Goal: Check status: Check status

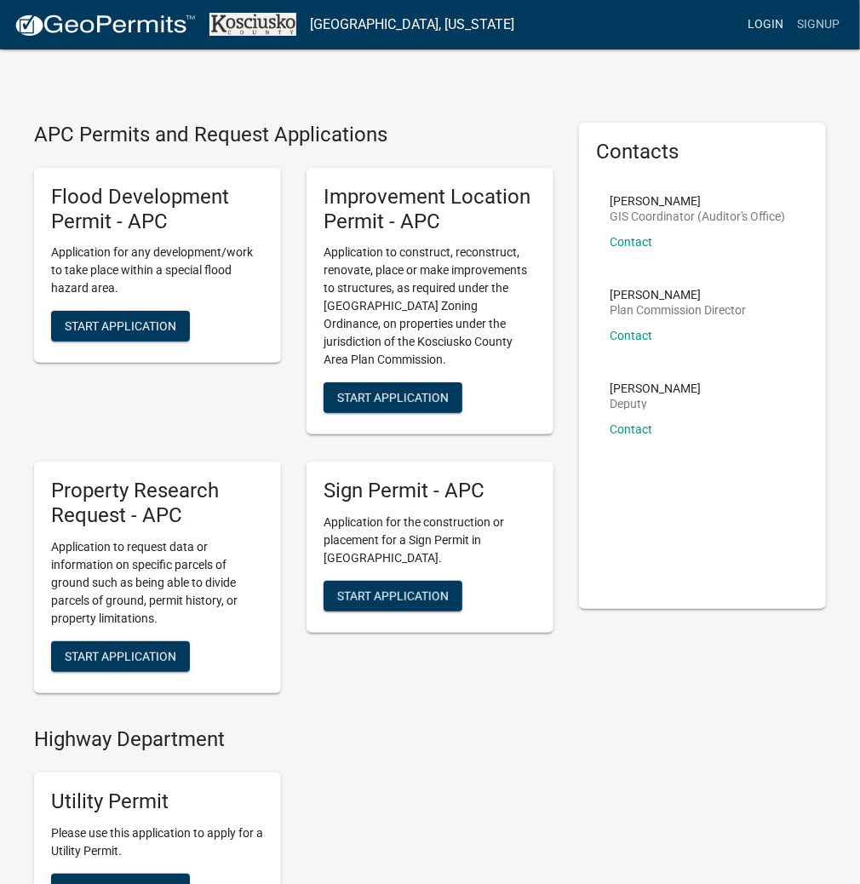
click at [770, 26] on link "Login" at bounding box center [765, 25] width 49 height 32
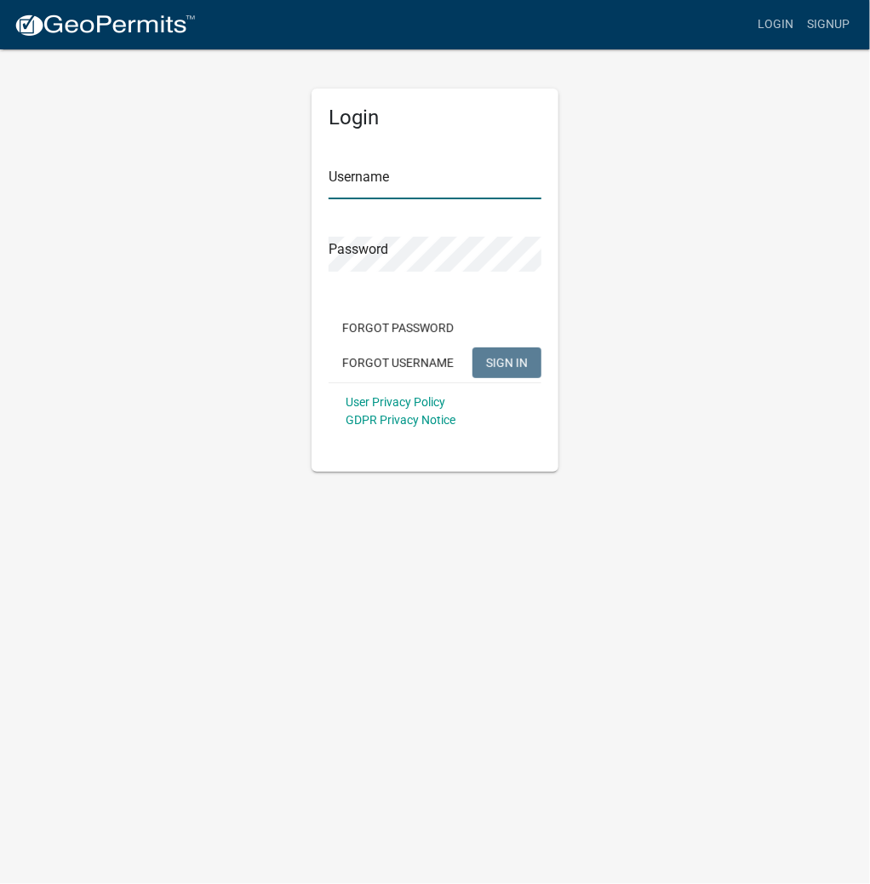
click at [457, 178] on input "Username" at bounding box center [435, 181] width 213 height 35
type input "kosplanning"
click at [473, 347] on button "SIGN IN" at bounding box center [507, 362] width 69 height 31
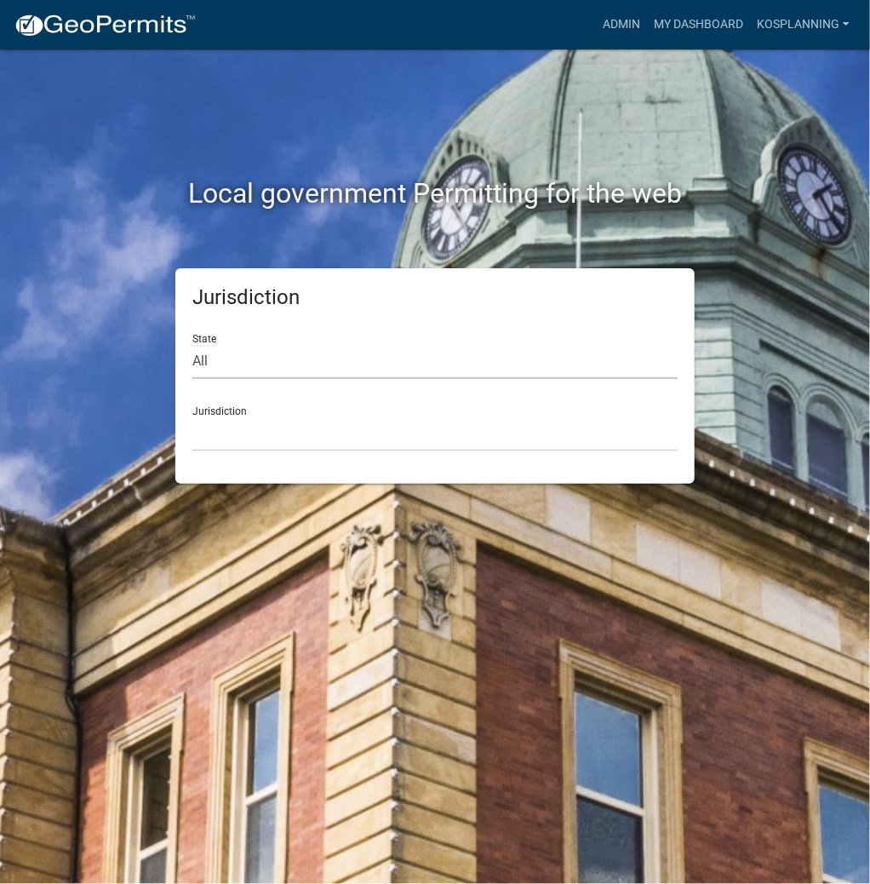
click at [359, 354] on select "All [US_STATE] [US_STATE] [US_STATE] [US_STATE] [US_STATE] [US_STATE] [US_STATE…" at bounding box center [434, 361] width 485 height 35
select select "[US_STATE]"
click at [192, 344] on select "All [US_STATE] [US_STATE] [US_STATE] [US_STATE] [US_STATE] [US_STATE] [US_STATE…" at bounding box center [434, 361] width 485 height 35
click at [317, 431] on select "City of [GEOGRAPHIC_DATA], [US_STATE] City of [GEOGRAPHIC_DATA], [US_STATE] Cit…" at bounding box center [434, 433] width 485 height 35
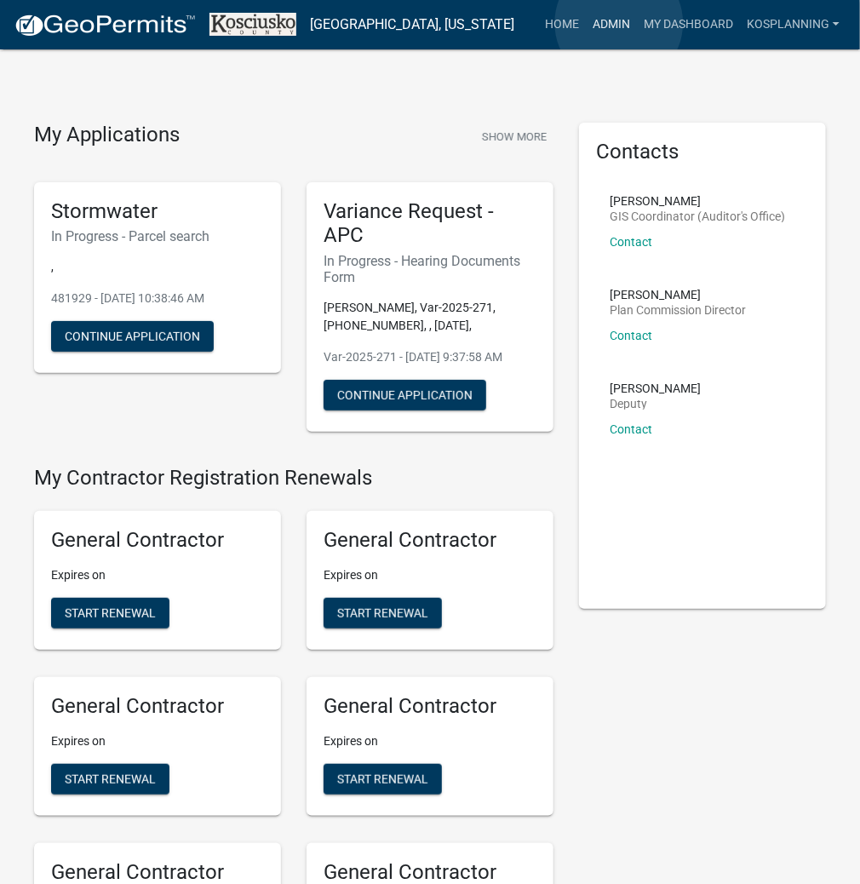
click at [619, 23] on link "Admin" at bounding box center [611, 25] width 51 height 32
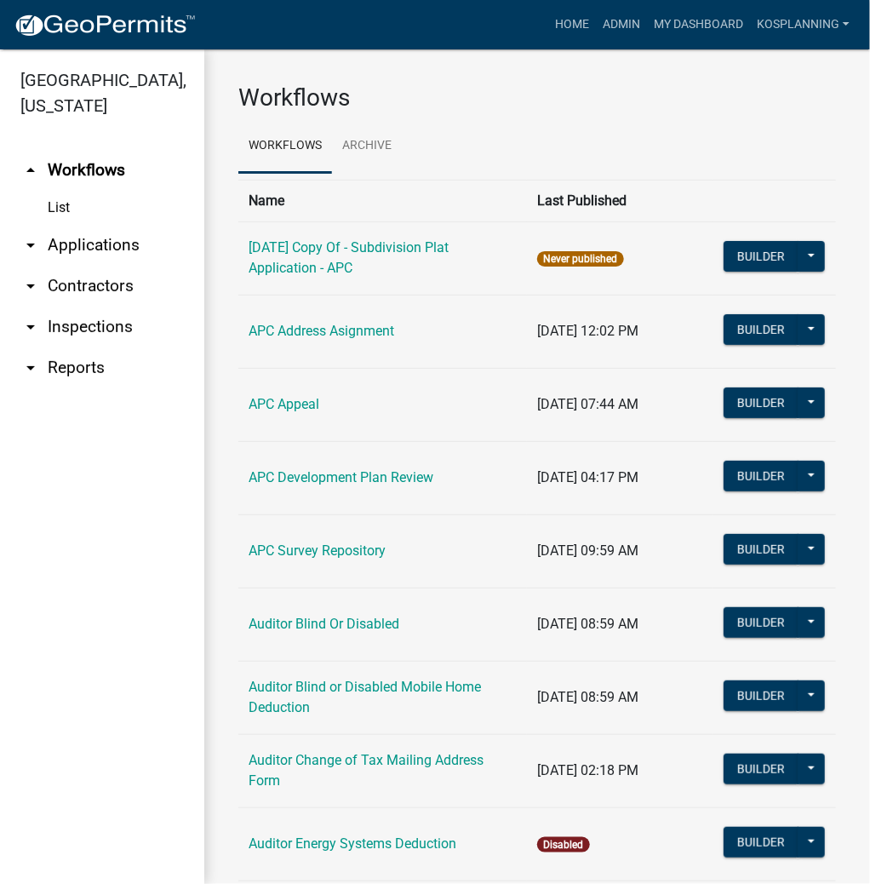
click at [97, 247] on link "arrow_drop_down Applications" at bounding box center [102, 245] width 204 height 41
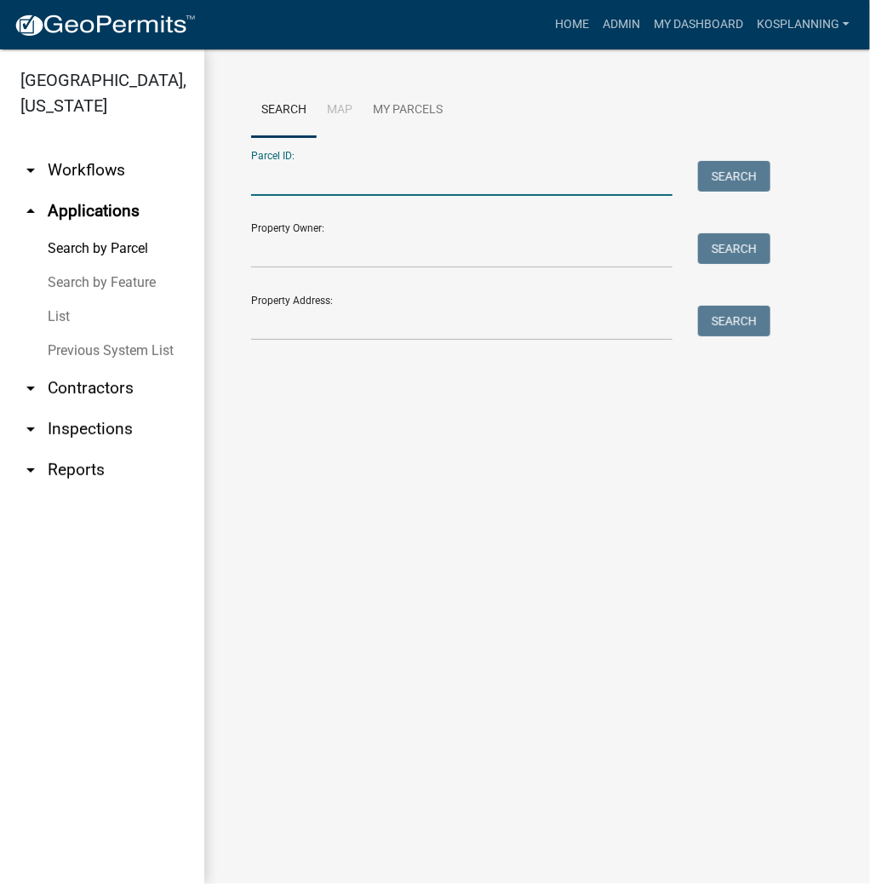
click at [353, 184] on input "Parcel ID:" at bounding box center [462, 178] width 422 height 35
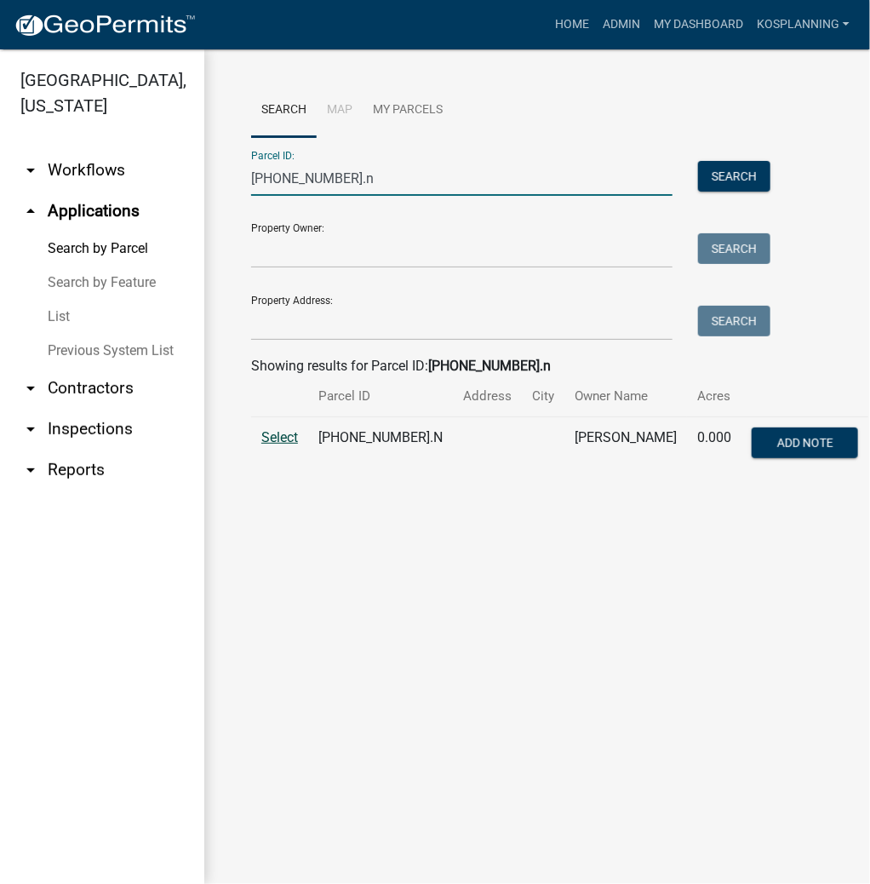
type input "[PHONE_NUMBER].n"
click at [269, 436] on span "Select" at bounding box center [279, 437] width 37 height 16
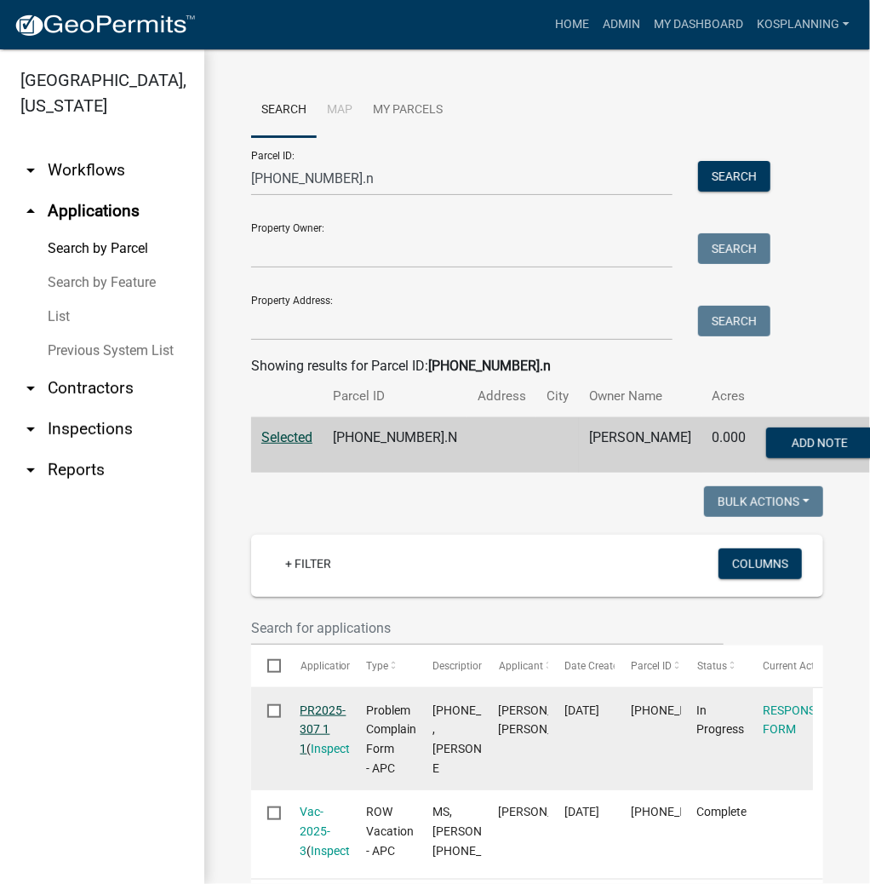
click at [317, 715] on link "PR2025-307 1 1" at bounding box center [324, 729] width 46 height 53
